Goal: Download file/media

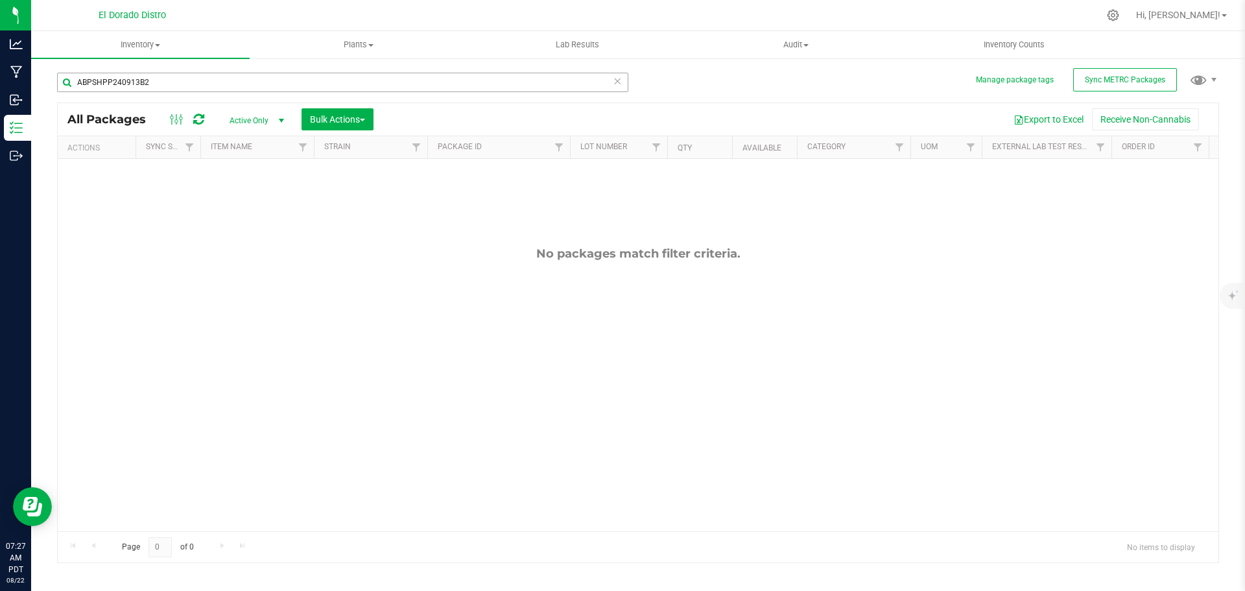
click at [163, 80] on input "ABPSHPP240913B2" at bounding box center [342, 82] width 571 height 19
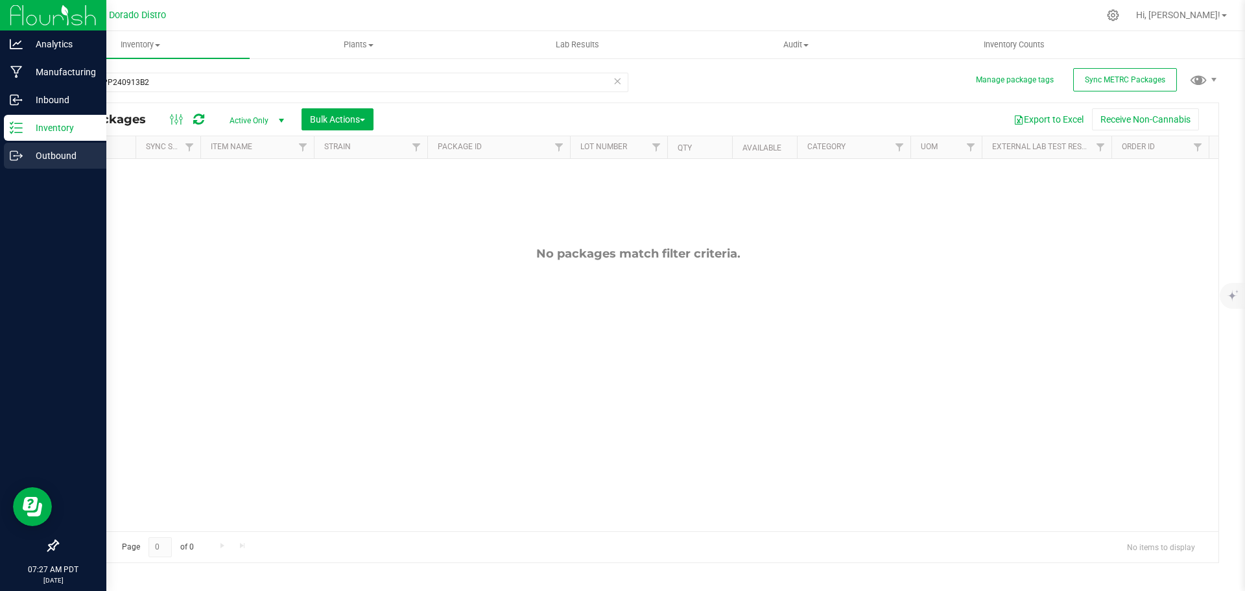
click at [47, 154] on p "Outbound" at bounding box center [62, 156] width 78 height 16
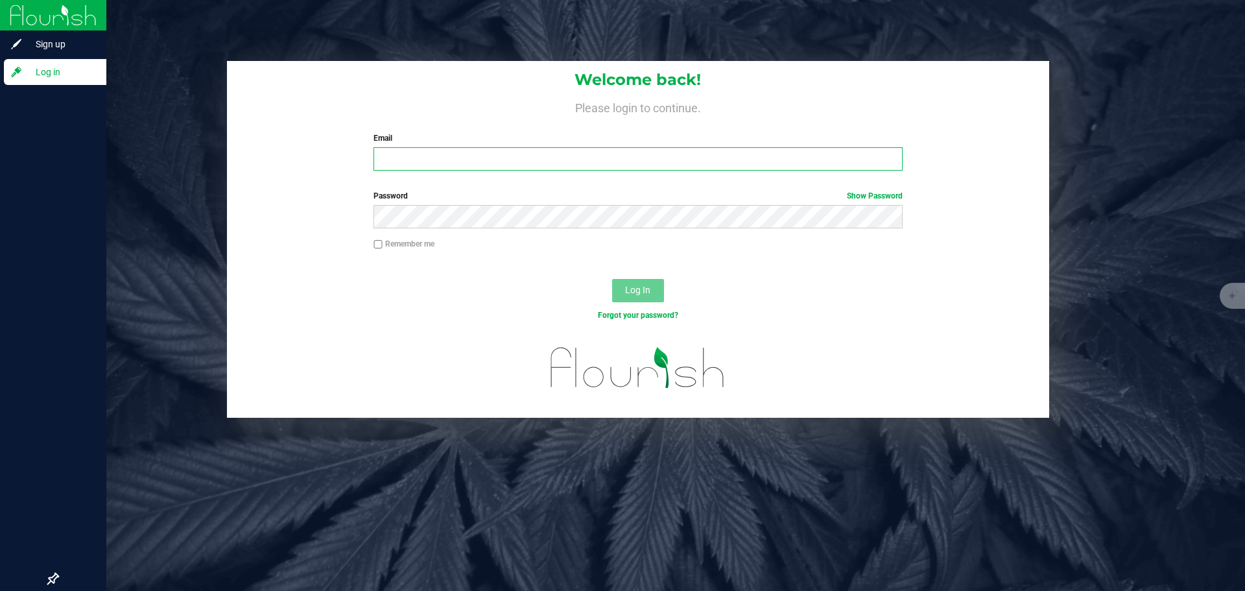
type input "[PERSON_NAME][EMAIL_ADDRESS][DOMAIN_NAME]"
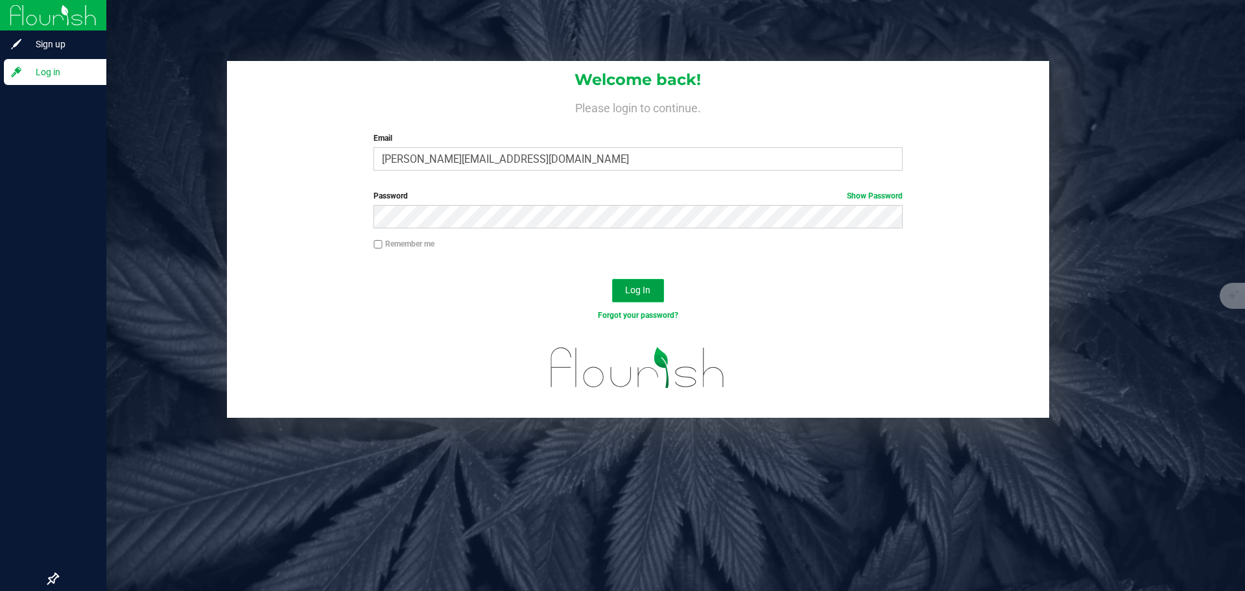
click at [639, 289] on span "Log In" at bounding box center [637, 290] width 25 height 10
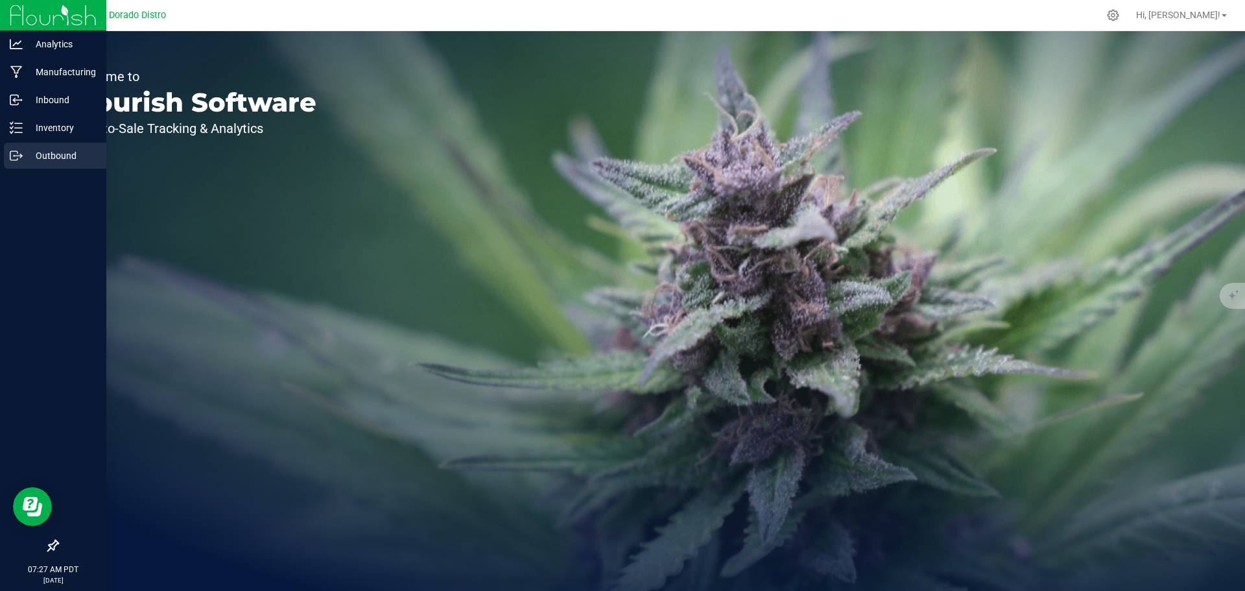
click at [34, 154] on p "Outbound" at bounding box center [62, 156] width 78 height 16
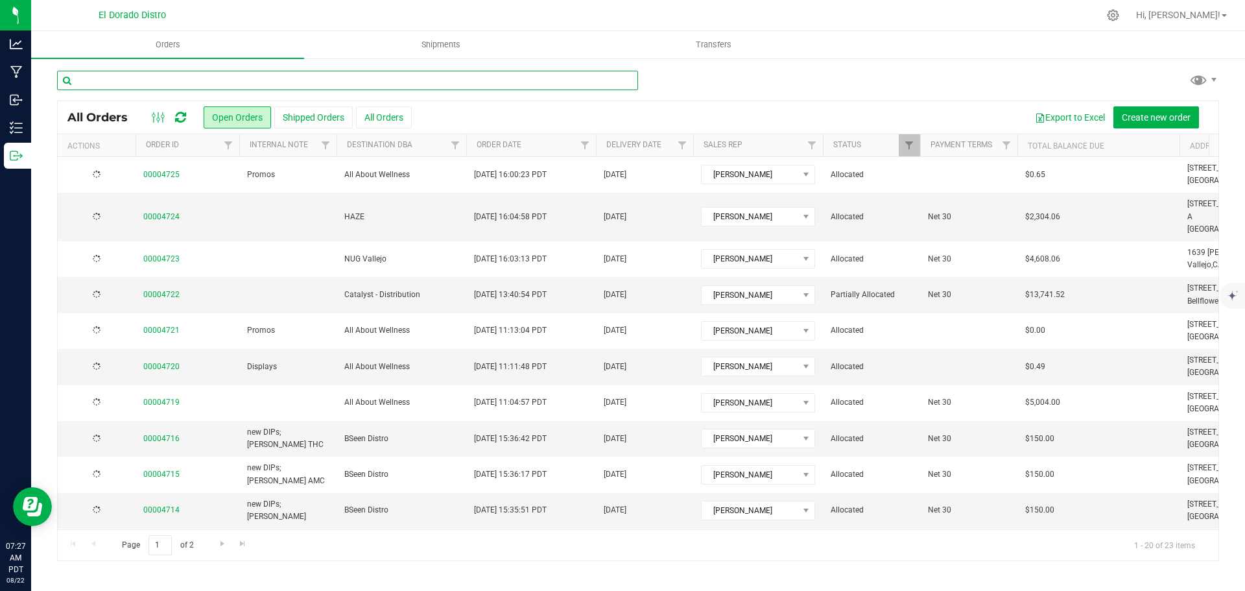
click at [144, 82] on input "text" at bounding box center [347, 80] width 581 height 19
type input "4723"
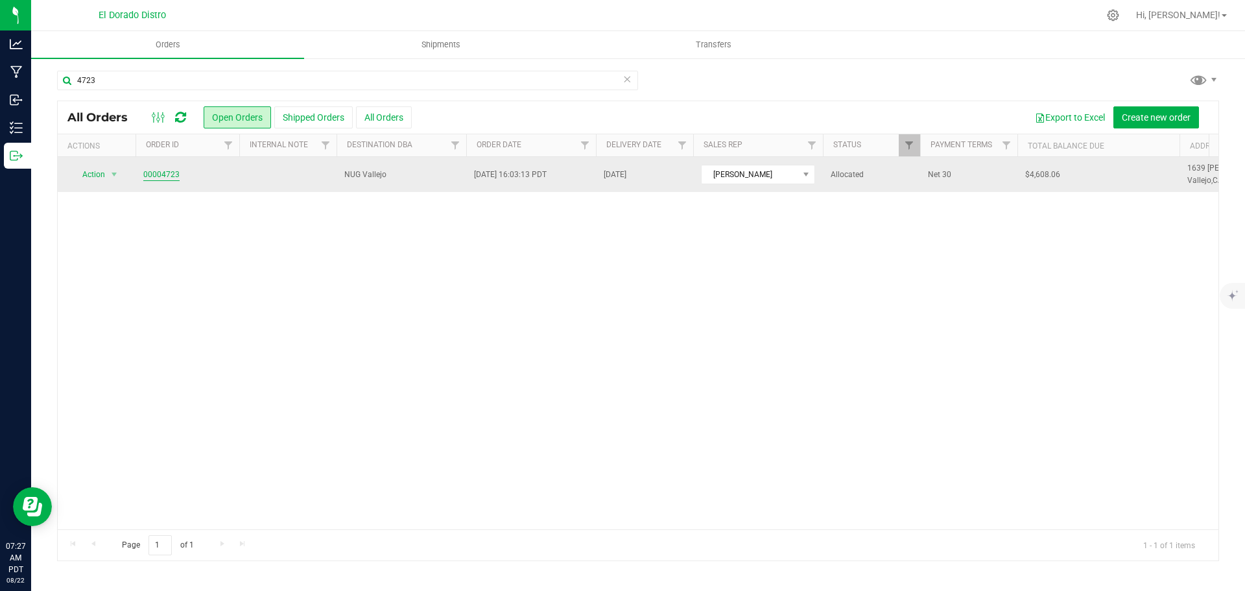
click at [168, 175] on link "00004723" at bounding box center [161, 175] width 36 height 12
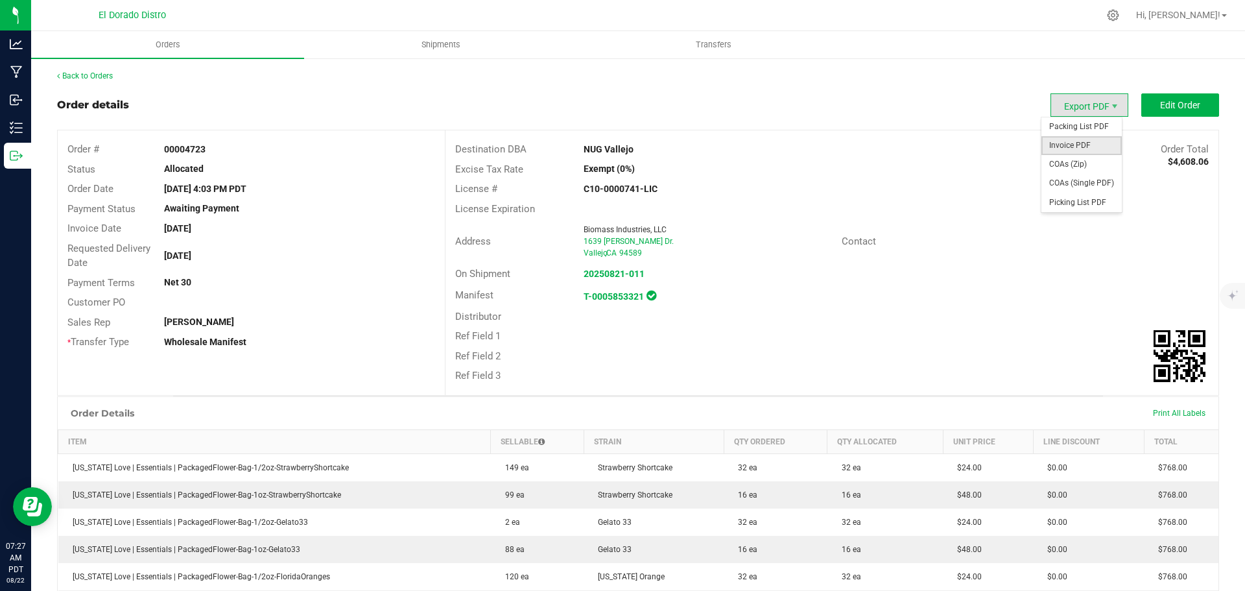
click at [1073, 147] on span "Invoice PDF" at bounding box center [1081, 145] width 80 height 19
click at [79, 72] on link "Back to Orders" at bounding box center [85, 75] width 56 height 9
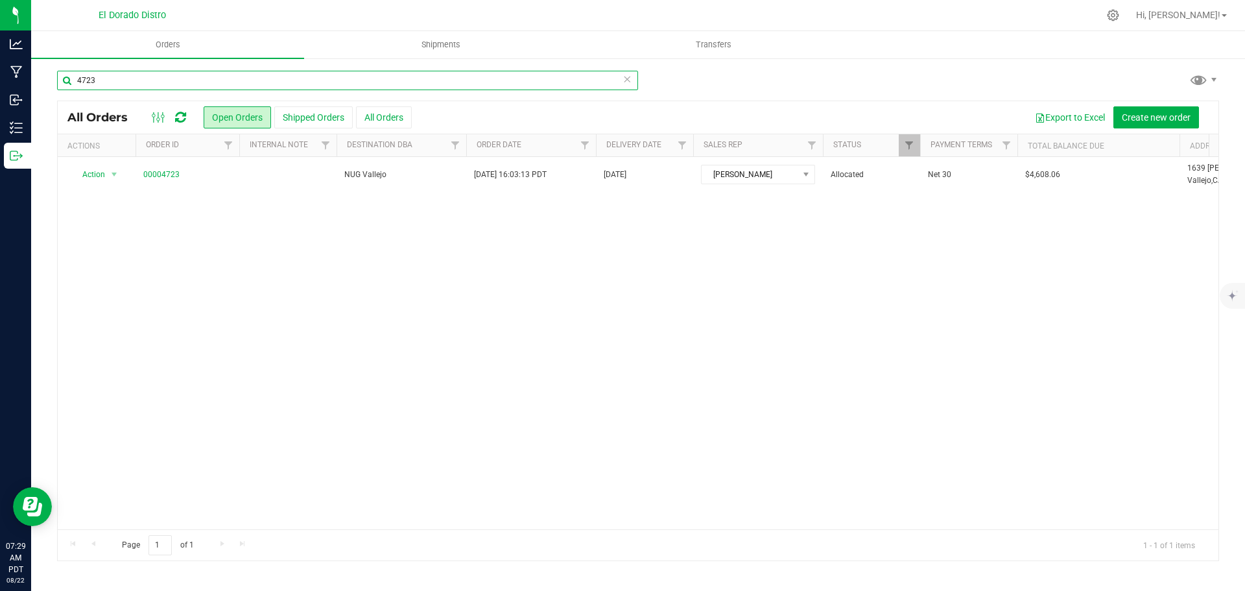
click at [112, 76] on input "4723" at bounding box center [347, 80] width 581 height 19
type input "4724"
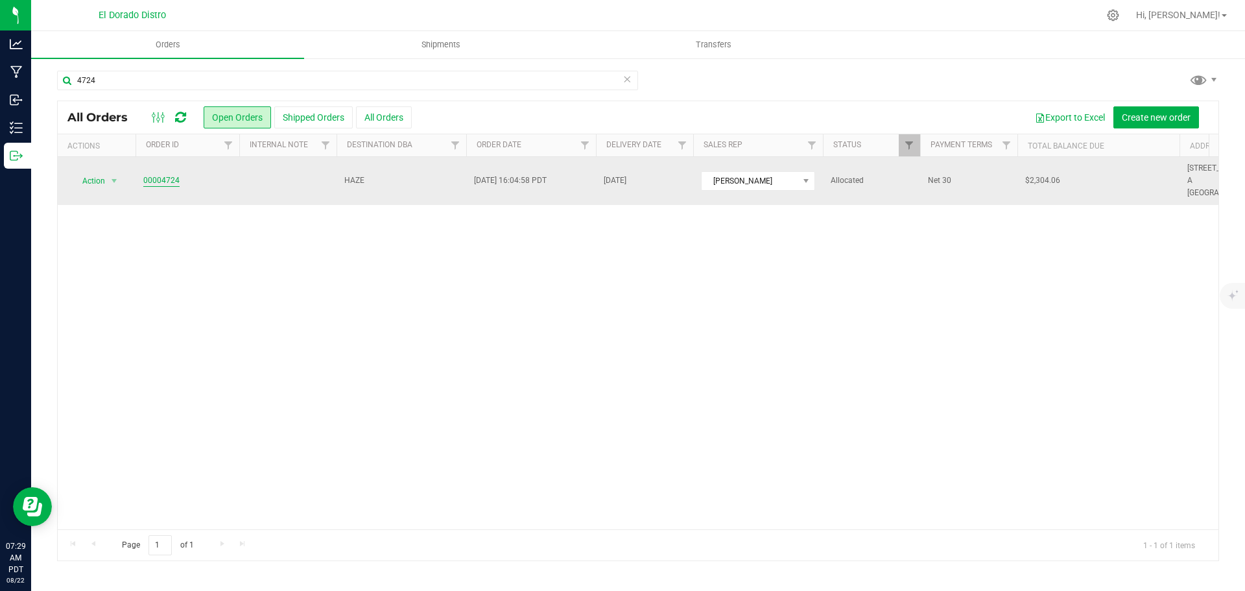
click at [162, 178] on link "00004724" at bounding box center [161, 180] width 36 height 12
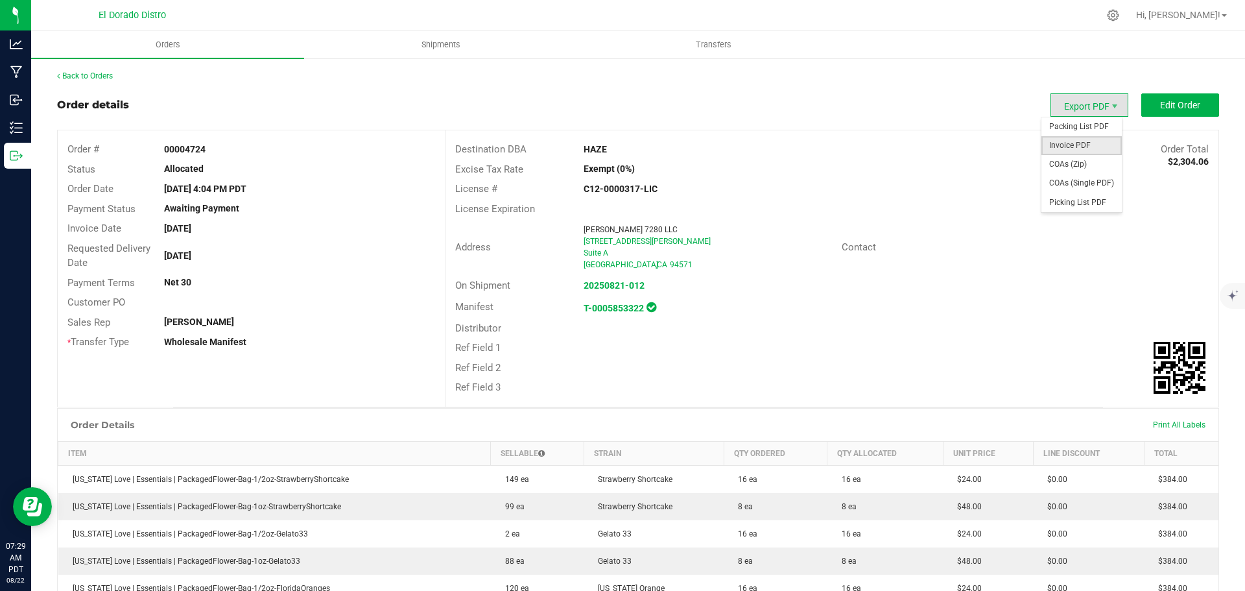
click at [1071, 150] on span "Invoice PDF" at bounding box center [1081, 145] width 80 height 19
click at [690, 99] on div "Order details Export PDF Edit Order" at bounding box center [638, 104] width 1162 height 23
